Goal: Entertainment & Leisure: Consume media (video, audio)

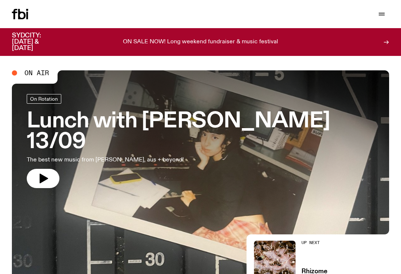
click at [382, 23] on div "Schedule Explore Read Volunteer Newsletter Support Us" at bounding box center [200, 14] width 401 height 28
click at [376, 18] on button "button" at bounding box center [381, 14] width 15 height 10
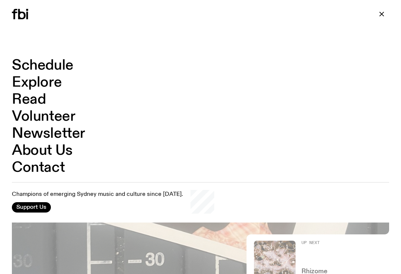
click at [34, 86] on link "Explore" at bounding box center [37, 83] width 50 height 14
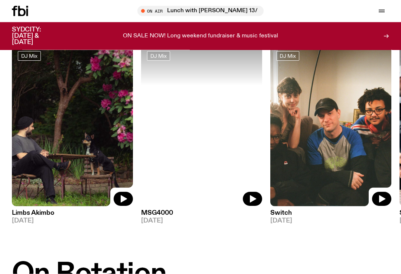
scroll to position [59, 0]
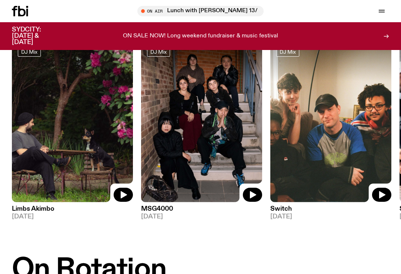
click at [15, 87] on img at bounding box center [72, 121] width 121 height 161
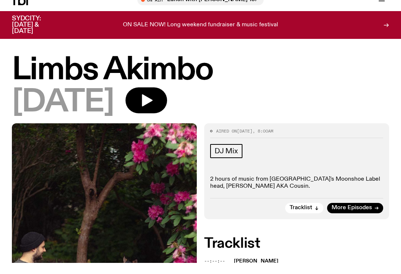
scroll to position [11, 0]
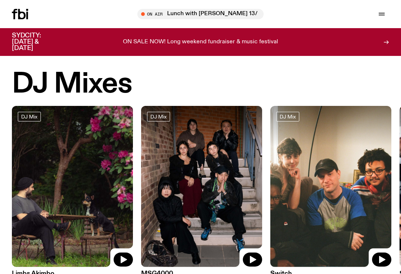
click at [374, 17] on div "On Air Lunch with [PERSON_NAME] 13/09 Tune in live" at bounding box center [380, 14] width 16 height 10
click at [376, 17] on button "button" at bounding box center [381, 14] width 15 height 10
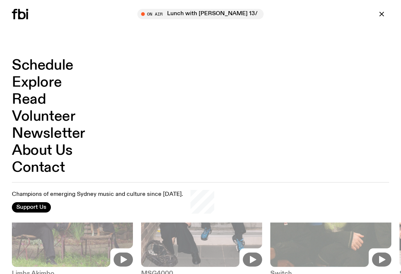
click at [25, 81] on link "Explore" at bounding box center [37, 83] width 50 height 14
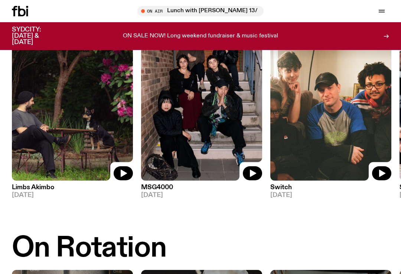
scroll to position [85, 0]
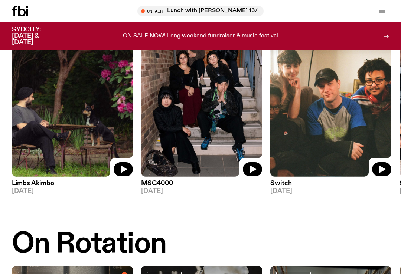
click at [349, 103] on img at bounding box center [330, 96] width 121 height 161
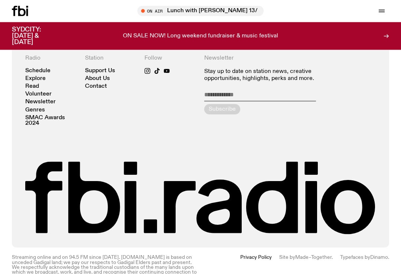
scroll to position [1260, 0]
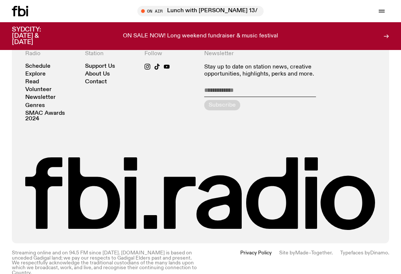
click at [37, 87] on link "Volunteer" at bounding box center [38, 90] width 26 height 6
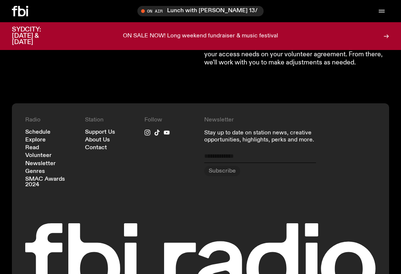
scroll to position [794, 0]
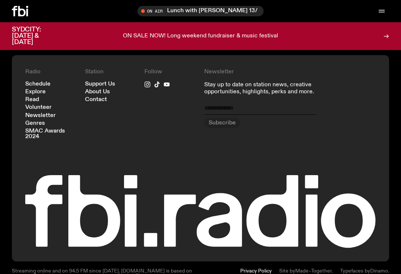
click at [26, 129] on link "SMAC Awards 2024" at bounding box center [51, 134] width 52 height 11
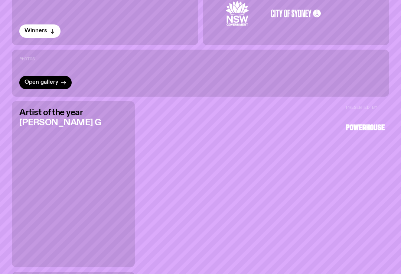
scroll to position [326, 0]
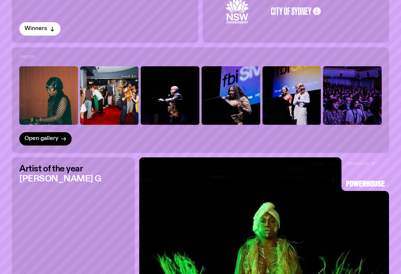
click at [38, 27] on span "Winners" at bounding box center [35, 29] width 23 height 6
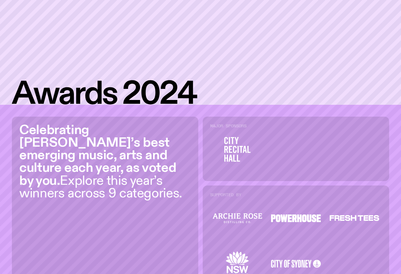
scroll to position [0, 0]
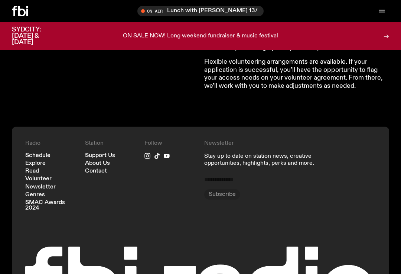
scroll to position [794, 0]
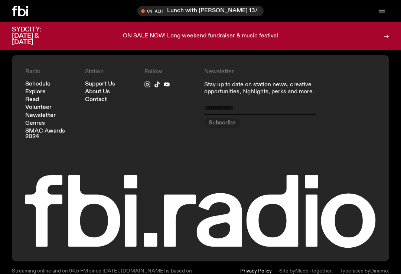
click at [32, 97] on link "Read" at bounding box center [32, 100] width 14 height 6
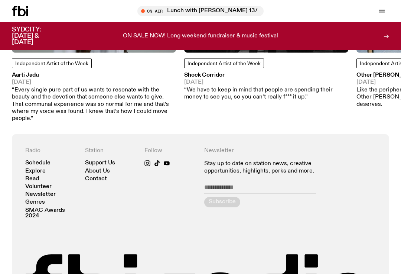
scroll to position [763, 0]
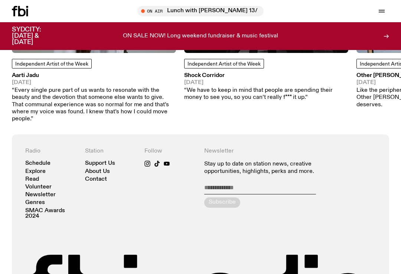
click at [36, 161] on link "Schedule" at bounding box center [37, 164] width 25 height 6
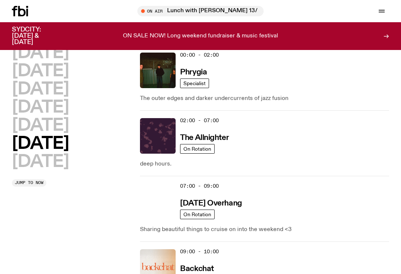
scroll to position [19, 0]
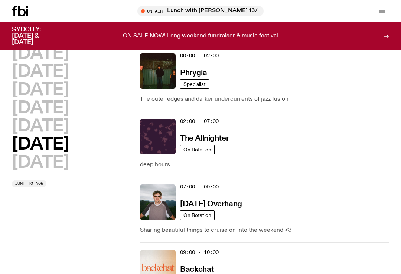
click at [36, 122] on h2 "[DATE]" at bounding box center [40, 126] width 57 height 17
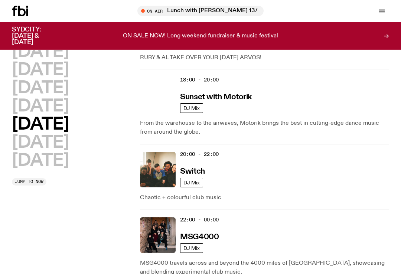
scroll to position [433, 0]
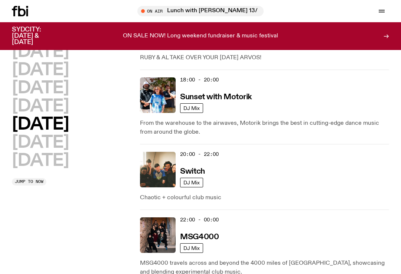
click at [164, 170] on img at bounding box center [158, 170] width 36 height 36
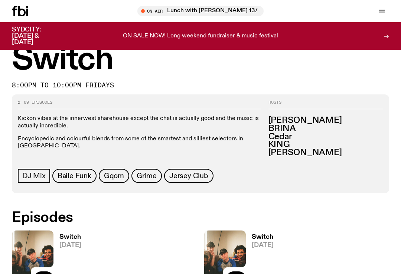
scroll to position [6, 0]
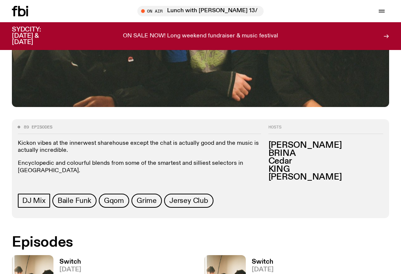
scroll to position [212, 0]
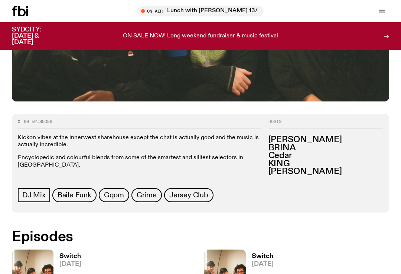
click at [292, 145] on h3 "BRINA" at bounding box center [325, 148] width 115 height 8
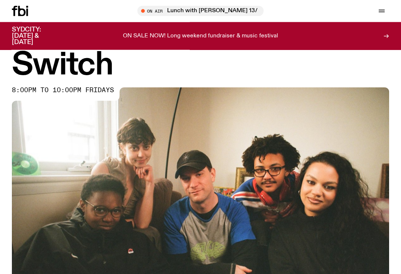
scroll to position [0, 0]
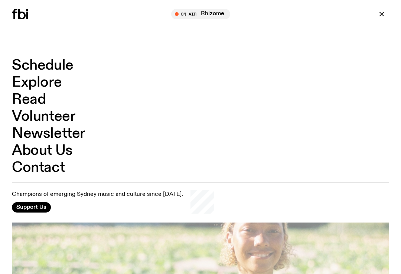
click at [54, 65] on link "Schedule" at bounding box center [43, 66] width 62 height 14
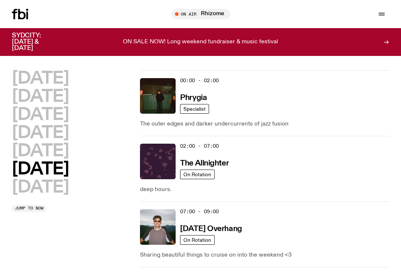
click at [57, 119] on h2 "[DATE]" at bounding box center [40, 115] width 57 height 17
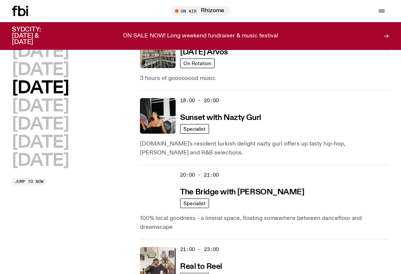
scroll to position [386, 0]
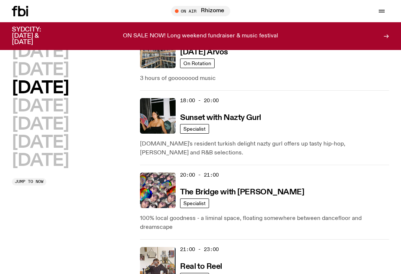
click at [248, 122] on h3 "Sunset with Nazty Gurl" at bounding box center [220, 118] width 80 height 8
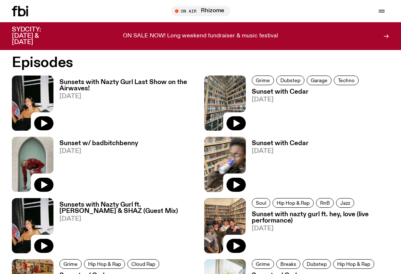
scroll to position [439, 0]
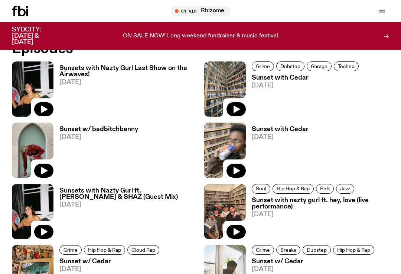
click at [238, 109] on icon "button" at bounding box center [236, 109] width 6 height 7
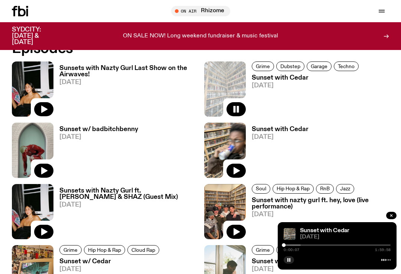
click at [290, 246] on div at bounding box center [247, 245] width 107 height 1
click at [308, 245] on div at bounding box center [271, 245] width 107 height 1
click at [321, 243] on div "Sunset with Cedar 03.09.25 0:28:04 1:59:58" at bounding box center [336, 246] width 119 height 47
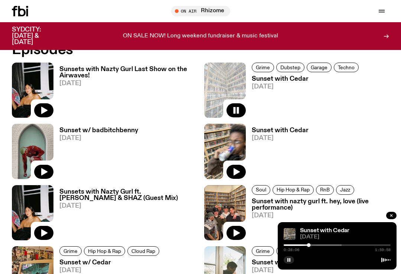
click at [319, 245] on div at bounding box center [288, 245] width 107 height 1
click at [330, 245] on div at bounding box center [297, 245] width 107 height 1
click at [343, 245] on div at bounding box center [305, 245] width 107 height 1
click at [353, 245] on div at bounding box center [310, 245] width 107 height 1
click at [364, 245] on div at bounding box center [316, 245] width 107 height 1
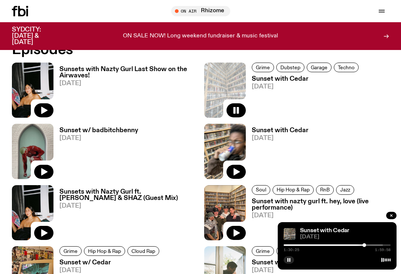
click at [289, 258] on button "button" at bounding box center [288, 260] width 10 height 7
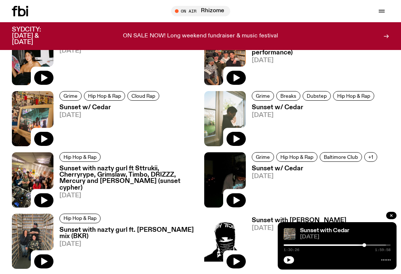
scroll to position [594, 0]
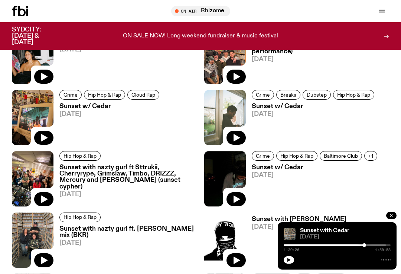
click at [237, 198] on icon "button" at bounding box center [235, 199] width 9 height 9
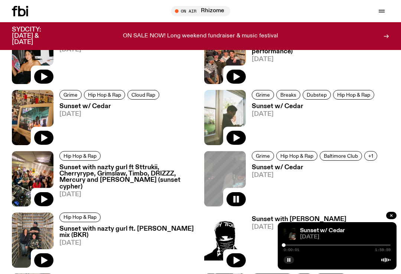
click at [289, 246] on div at bounding box center [336, 245] width 107 height 1
click at [299, 246] on div at bounding box center [336, 245] width 107 height 1
click at [302, 246] on div at bounding box center [257, 245] width 107 height 1
click at [309, 246] on div at bounding box center [263, 245] width 107 height 1
click at [319, 252] on div "0:28:21 1:59:59" at bounding box center [336, 250] width 107 height 4
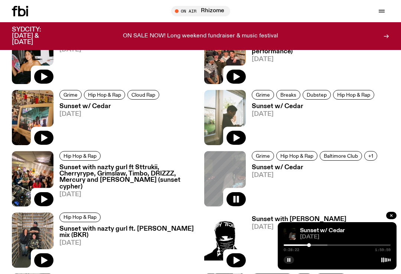
click at [321, 246] on div at bounding box center [273, 245] width 107 height 1
click at [330, 246] on div at bounding box center [279, 245] width 107 height 1
click at [290, 264] on button "button" at bounding box center [288, 260] width 10 height 7
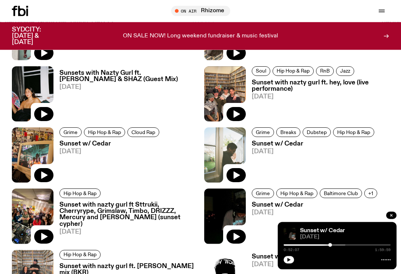
scroll to position [557, 0]
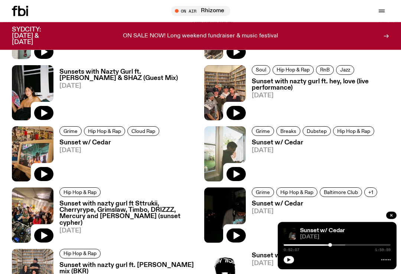
click at [237, 172] on icon "button" at bounding box center [235, 174] width 9 height 9
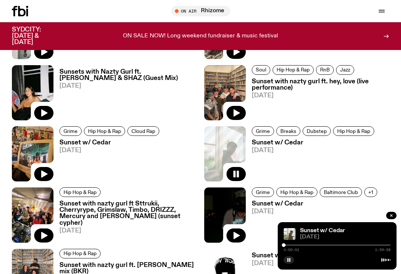
click at [289, 246] on div at bounding box center [336, 245] width 107 height 1
click at [292, 246] on div at bounding box center [336, 245] width 107 height 1
click at [303, 246] on div at bounding box center [336, 245] width 107 height 1
click at [307, 246] on div at bounding box center [255, 245] width 107 height 1
click at [315, 246] on div at bounding box center [262, 245] width 107 height 1
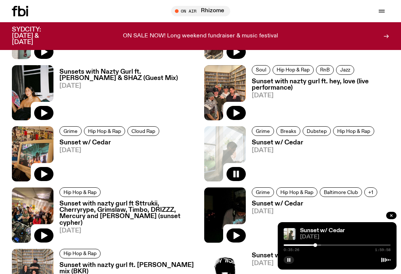
click at [321, 246] on div at bounding box center [336, 245] width 107 height 1
click at [325, 246] on div at bounding box center [271, 245] width 107 height 1
click at [342, 246] on div at bounding box center [336, 245] width 107 height 1
click at [359, 246] on div at bounding box center [336, 245] width 107 height 1
click at [286, 264] on button "button" at bounding box center [288, 260] width 10 height 7
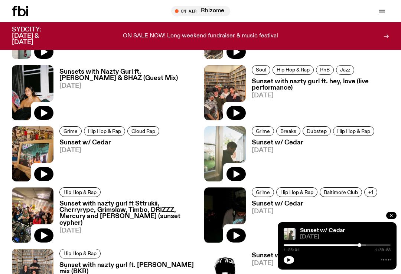
click at [43, 171] on icon "button" at bounding box center [43, 174] width 9 height 9
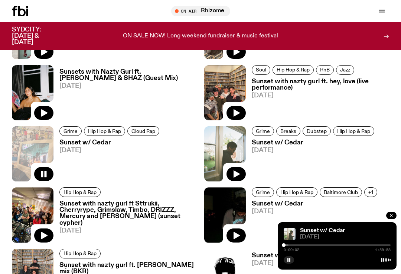
click at [290, 246] on div at bounding box center [336, 245] width 107 height 1
click at [302, 246] on div at bounding box center [336, 245] width 107 height 1
click at [323, 246] on div at bounding box center [336, 245] width 107 height 1
click at [343, 246] on div at bounding box center [336, 245] width 107 height 1
click at [287, 263] on icon "button" at bounding box center [288, 260] width 4 height 4
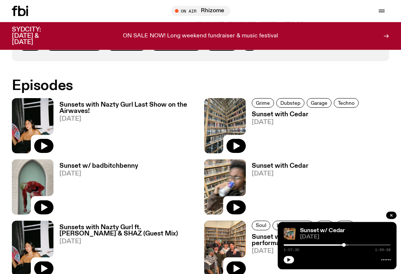
scroll to position [399, 0]
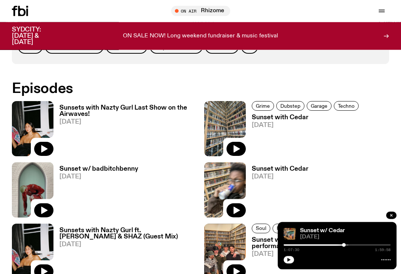
click at [233, 208] on icon "button" at bounding box center [235, 211] width 9 height 9
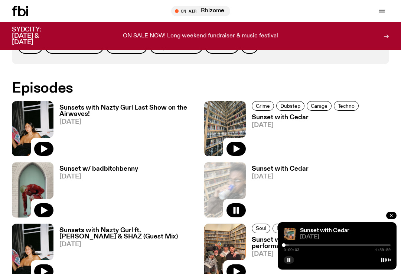
click at [289, 245] on div at bounding box center [235, 245] width 107 height 1
click at [296, 245] on div at bounding box center [242, 245] width 107 height 1
click at [301, 245] on div at bounding box center [248, 245] width 107 height 1
click at [313, 246] on div at bounding box center [336, 245] width 107 height 1
click at [326, 245] on div at bounding box center [336, 245] width 107 height 1
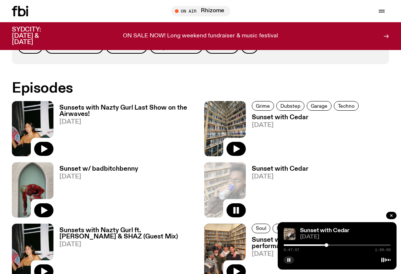
click at [335, 245] on div at bounding box center [336, 245] width 107 height 1
click at [350, 245] on div at bounding box center [336, 245] width 107 height 1
click at [363, 246] on div at bounding box center [336, 245] width 107 height 1
click at [370, 246] on div at bounding box center [336, 245] width 107 height 1
click at [380, 246] on div at bounding box center [336, 245] width 107 height 1
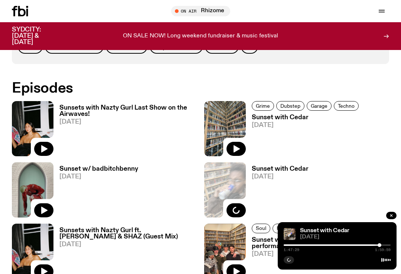
click at [379, 244] on div at bounding box center [379, 246] width 4 height 4
click at [288, 262] on icon "button" at bounding box center [288, 260] width 4 height 4
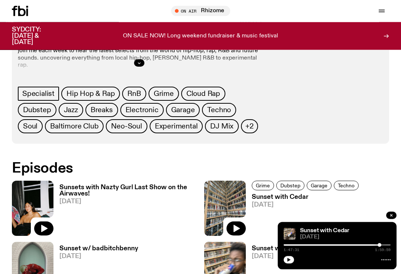
scroll to position [317, 0]
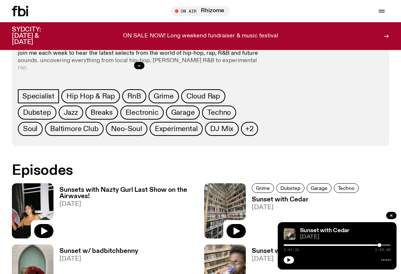
click at [182, 113] on span "Garage" at bounding box center [183, 113] width 24 height 8
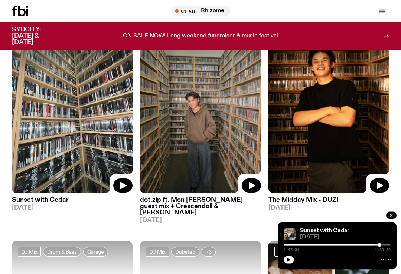
scroll to position [79, 0]
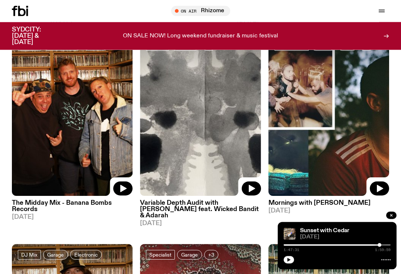
click at [336, 123] on img at bounding box center [328, 116] width 121 height 161
